Goal: Feedback & Contribution: Leave review/rating

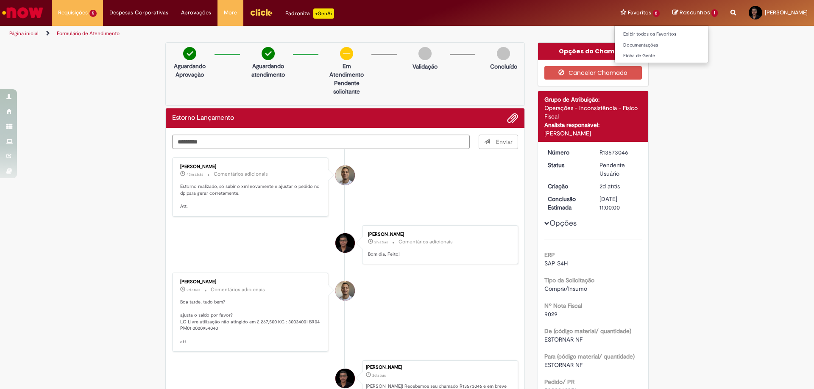
type textarea "*********"
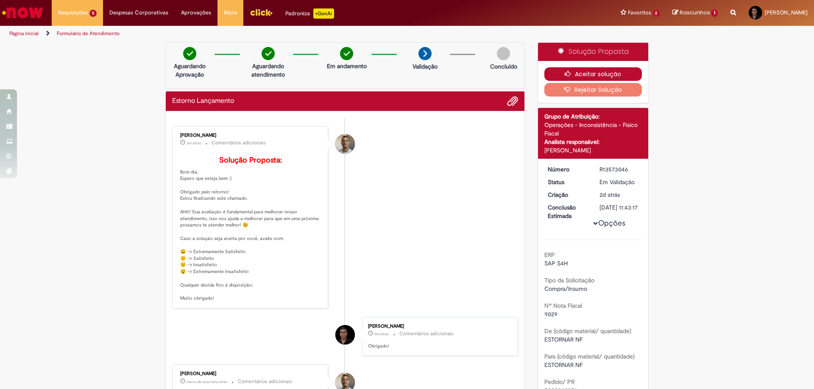
click at [600, 73] on button "Aceitar solução" at bounding box center [593, 74] width 98 height 14
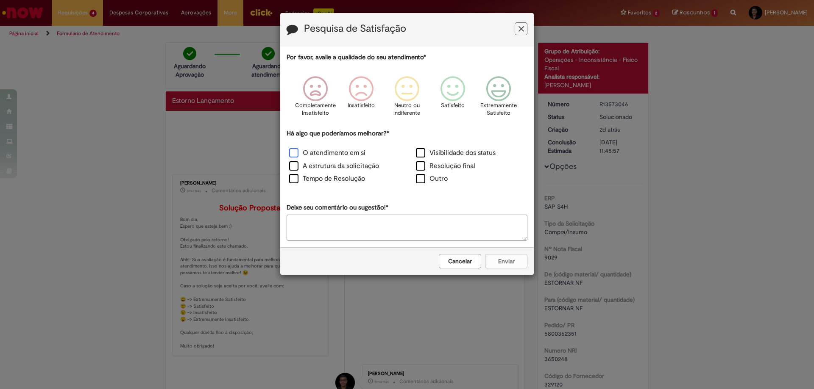
click at [322, 150] on label "O atendimento em si" at bounding box center [327, 153] width 76 height 10
click at [500, 87] on icon "Feedback" at bounding box center [499, 88] width 32 height 25
click at [357, 163] on label "A estrutura da solicitação" at bounding box center [334, 166] width 90 height 10
click at [345, 177] on label "Tempo de Resolução" at bounding box center [327, 179] width 76 height 10
click at [425, 150] on label "Visibilidade dos status" at bounding box center [456, 153] width 80 height 10
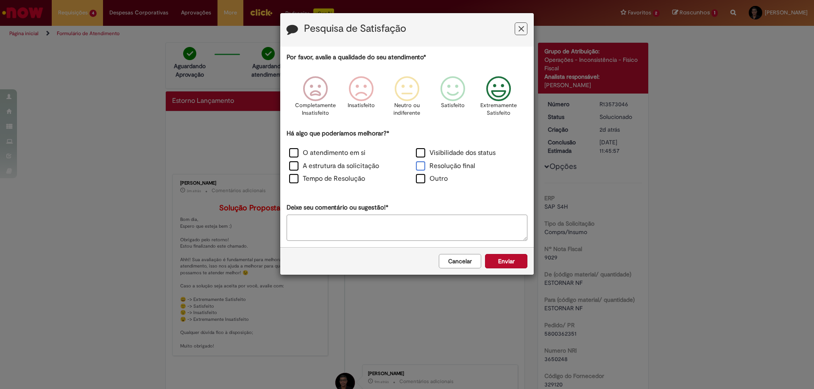
click at [428, 165] on label "Resolução final" at bounding box center [445, 166] width 59 height 10
click at [496, 256] on button "Enviar" at bounding box center [506, 261] width 42 height 14
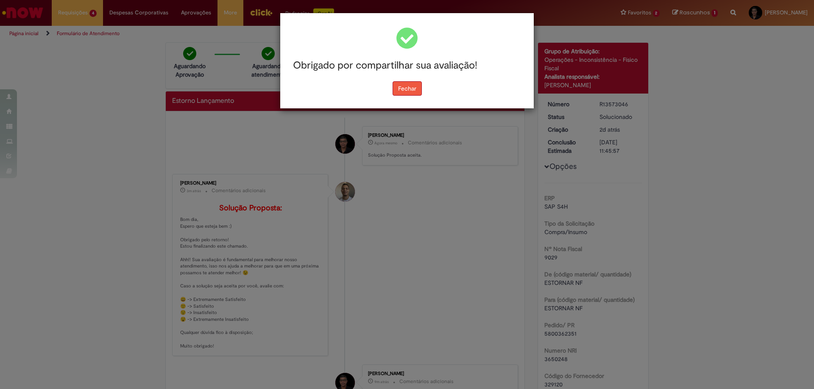
click at [405, 90] on button "Fechar" at bounding box center [406, 88] width 29 height 14
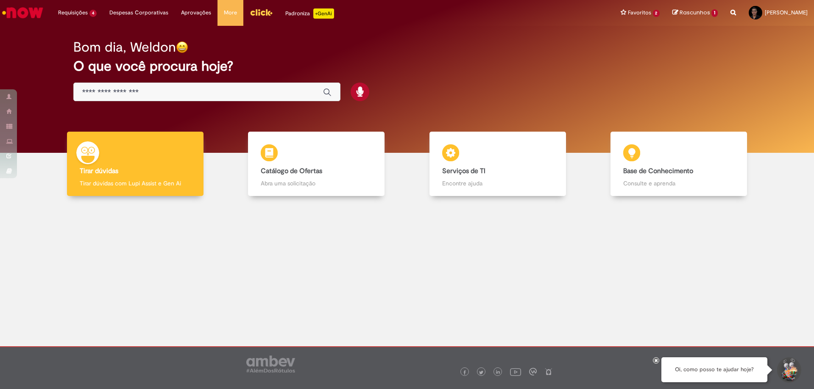
click at [259, 14] on img "Menu Cabeçalho" at bounding box center [261, 12] width 23 height 13
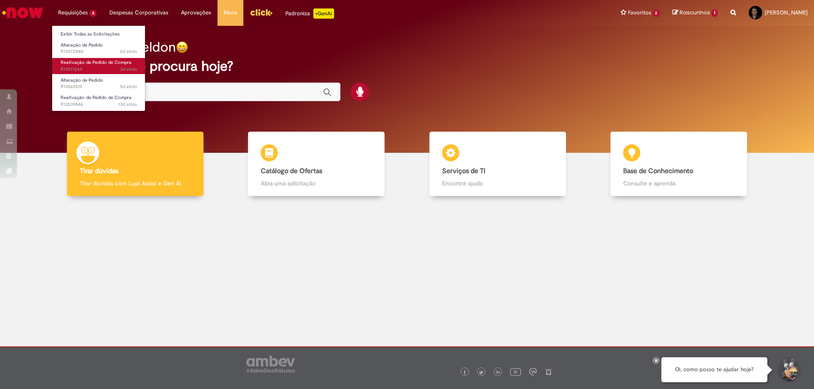
click at [83, 63] on span "Reativação de Pedido de Compra" at bounding box center [96, 62] width 71 height 6
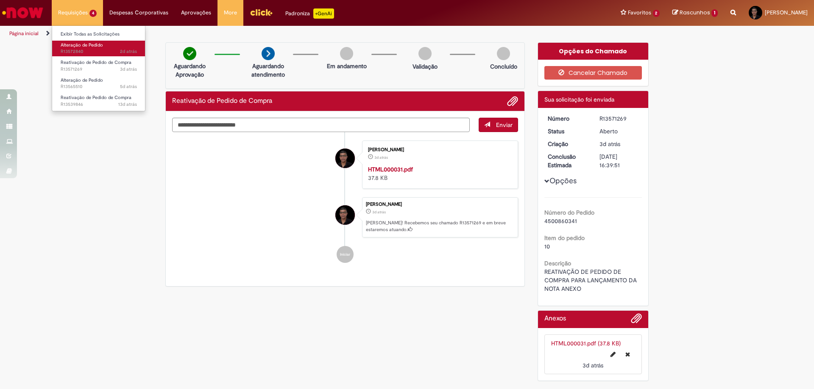
click at [77, 46] on span "Alteração de Pedido" at bounding box center [82, 45] width 42 height 6
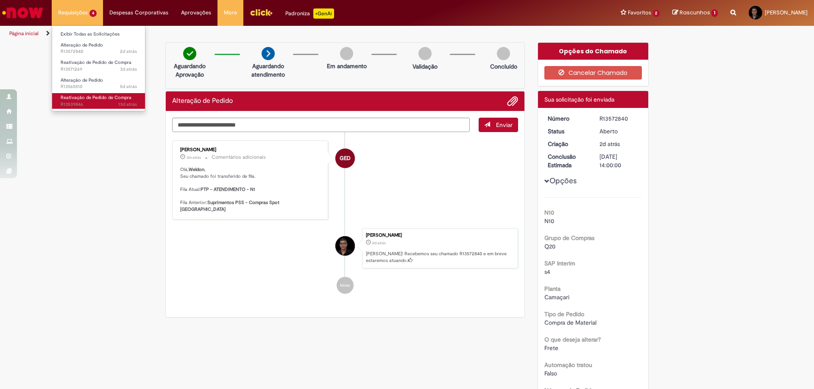
click at [78, 99] on span "Reativação de Pedido de Compra" at bounding box center [96, 98] width 71 height 6
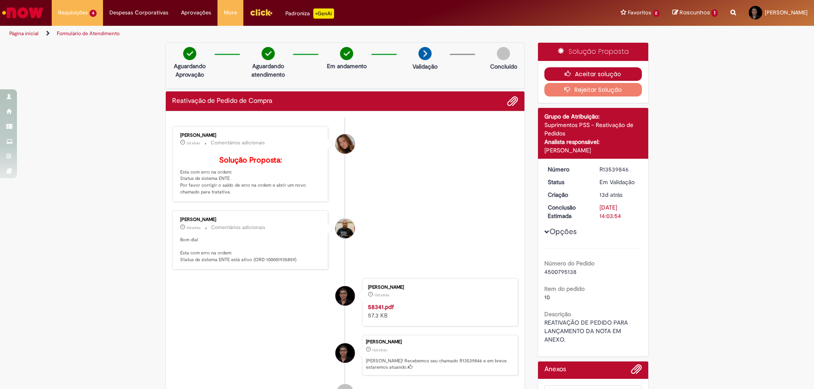
click at [581, 74] on button "Aceitar solução" at bounding box center [593, 74] width 98 height 14
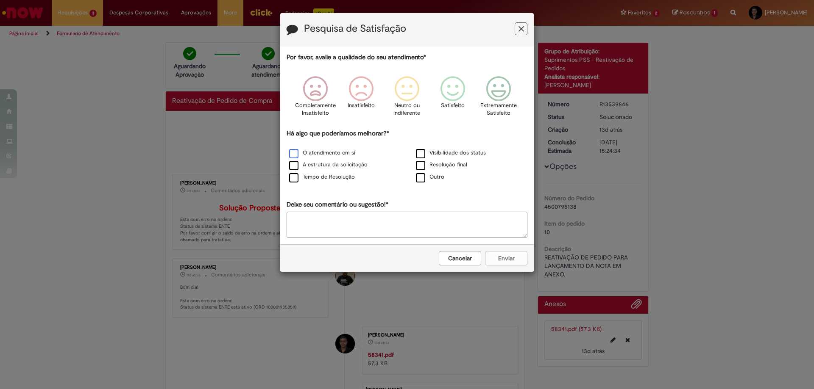
click at [312, 152] on label "O atendimento em si" at bounding box center [322, 153] width 66 height 8
click at [497, 92] on icon "Feedback" at bounding box center [499, 88] width 32 height 25
click at [501, 253] on button "Enviar" at bounding box center [506, 258] width 42 height 14
